Goal: Book appointment/travel/reservation

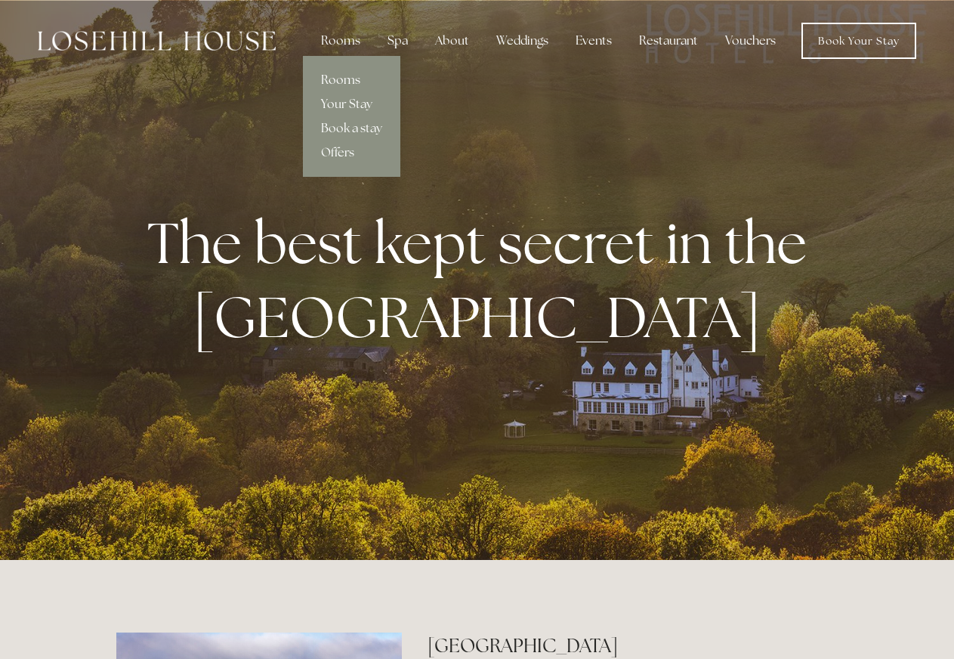
click at [347, 78] on link "Rooms" at bounding box center [351, 80] width 97 height 24
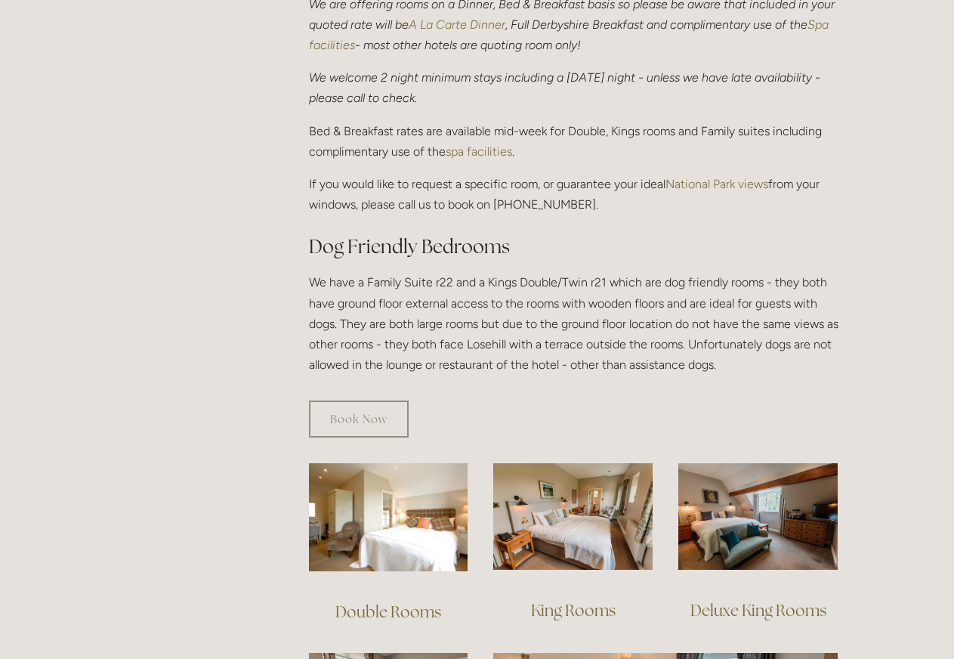
scroll to position [693, 0]
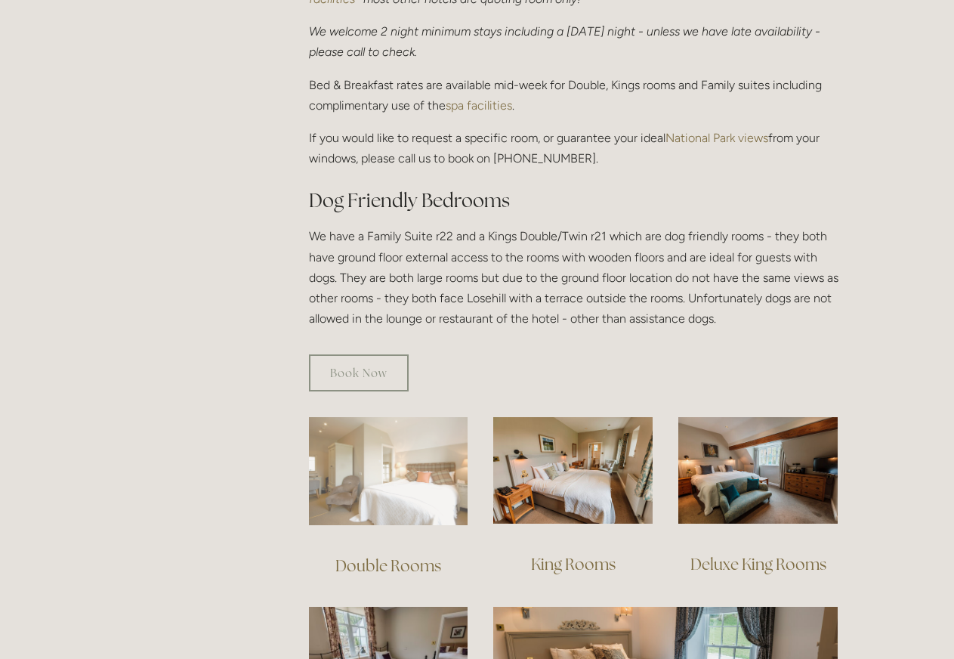
click at [375, 441] on img at bounding box center [388, 471] width 159 height 108
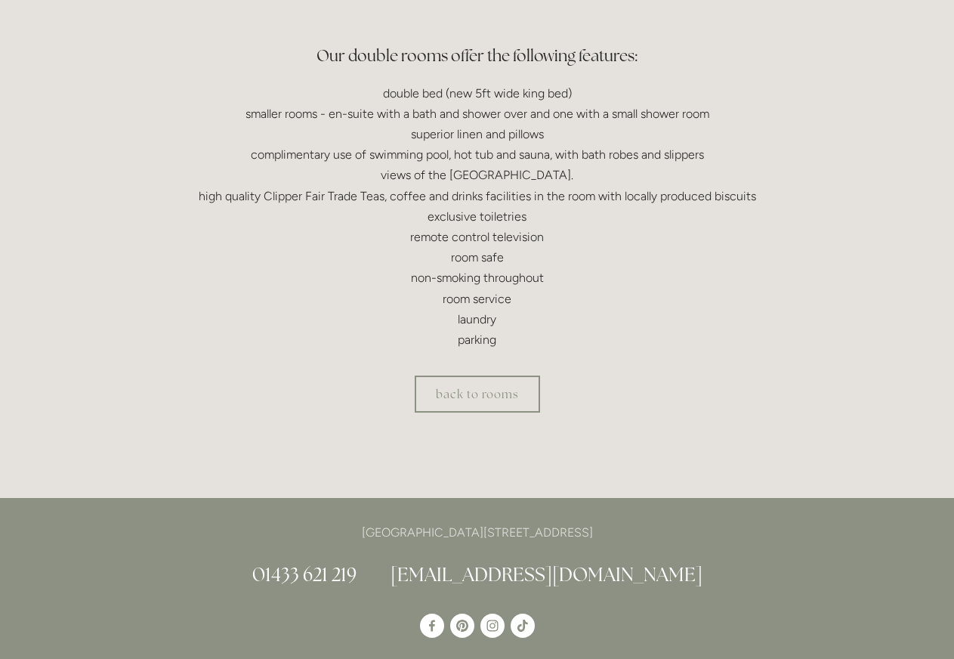
scroll to position [462, 0]
